Goal: Information Seeking & Learning: Learn about a topic

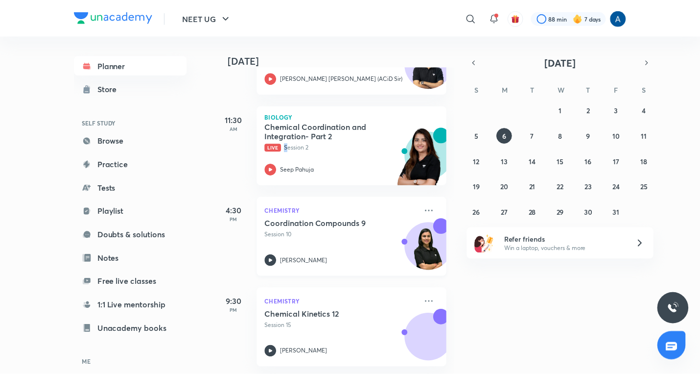
scroll to position [298, 0]
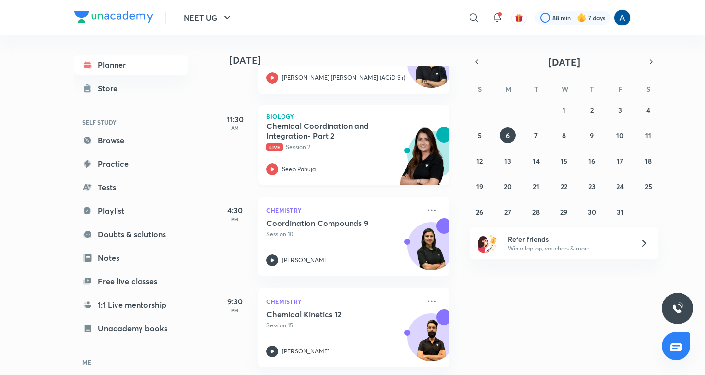
click at [322, 143] on p "Live Session 2" at bounding box center [343, 147] width 154 height 9
click at [119, 135] on link "Browse" at bounding box center [131, 140] width 114 height 20
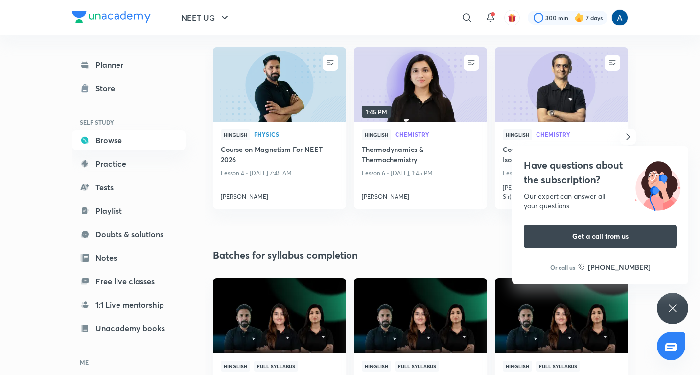
scroll to position [128, 0]
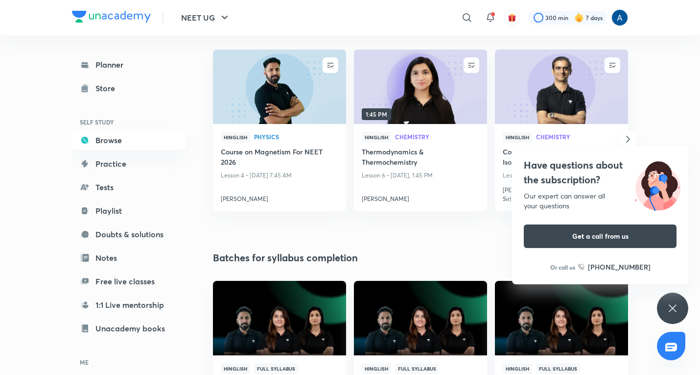
click at [678, 308] on icon at bounding box center [673, 308] width 12 height 12
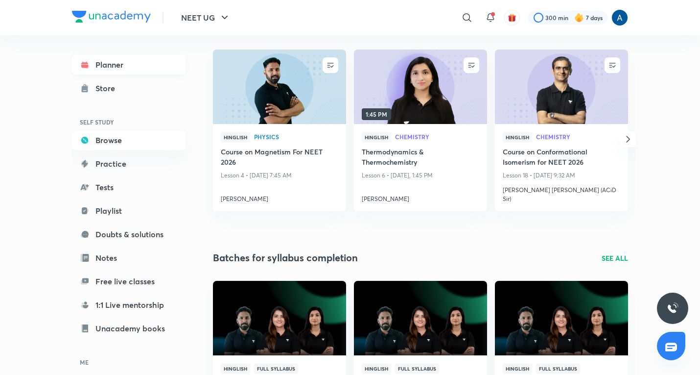
click at [117, 68] on link "Planner" at bounding box center [129, 65] width 114 height 20
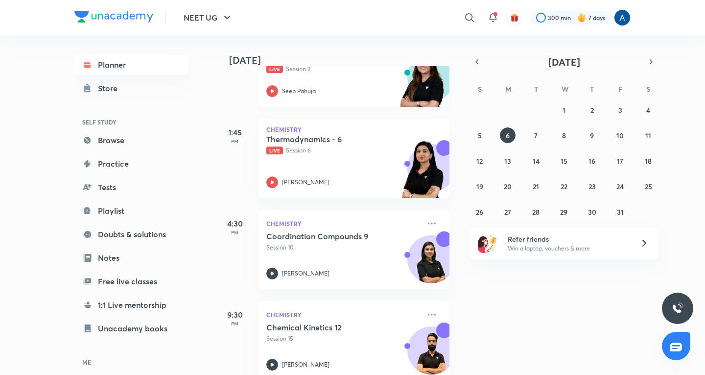
scroll to position [389, 0]
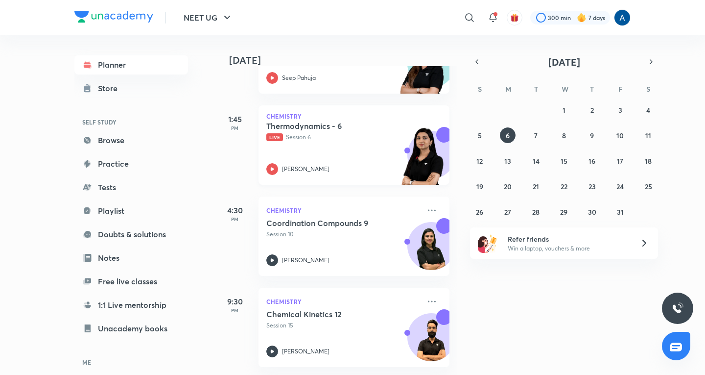
click at [306, 138] on div "Thermodynamics - 6 Live Session 6 [PERSON_NAME]" at bounding box center [343, 148] width 154 height 54
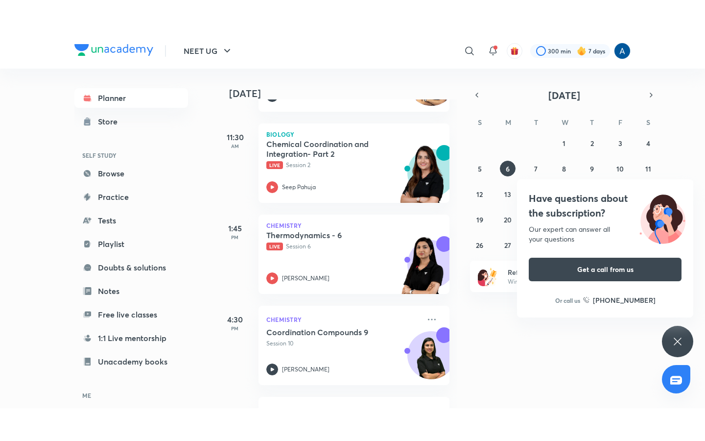
scroll to position [323, 0]
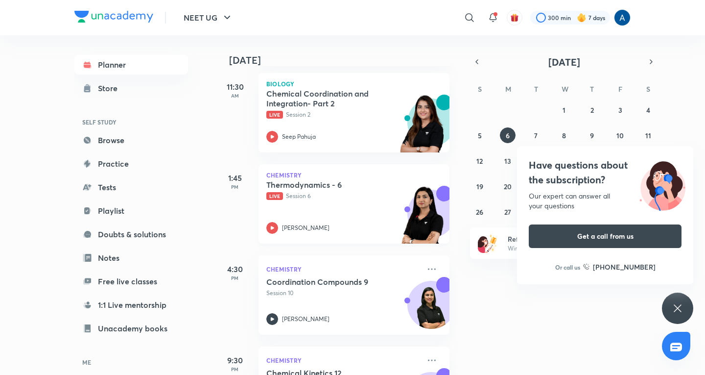
click at [273, 226] on icon at bounding box center [272, 228] width 12 height 12
